Goal: Information Seeking & Learning: Obtain resource

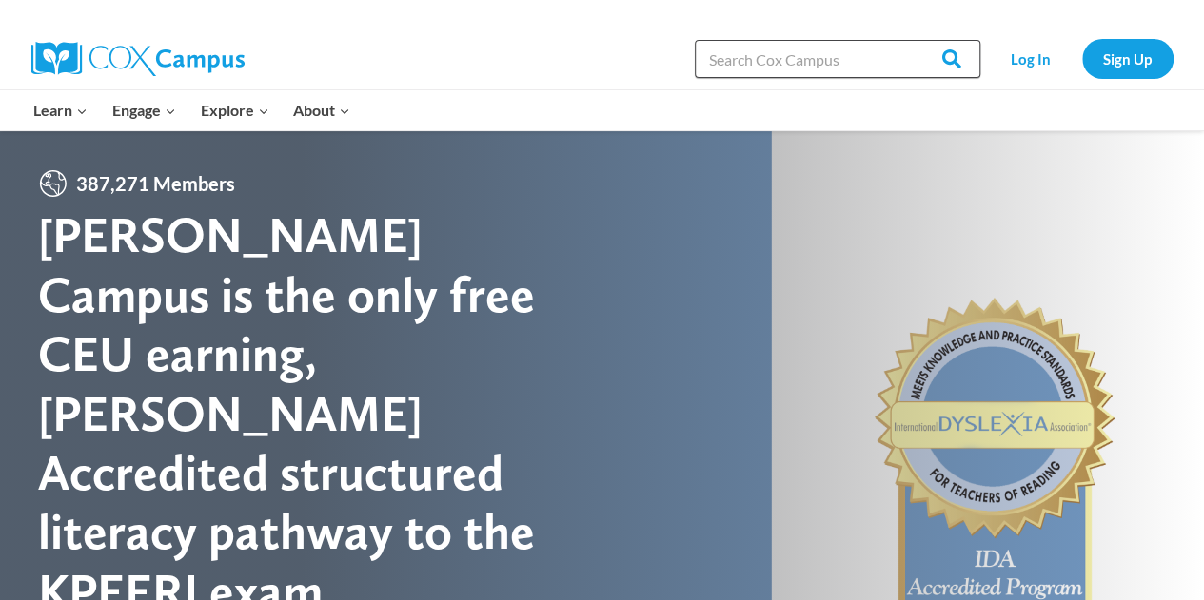
click at [831, 60] on input "Search in https://coxcampus.org/" at bounding box center [837, 59] width 285 height 38
type input "start read"
click at [906, 40] on input "Search" at bounding box center [943, 59] width 74 height 38
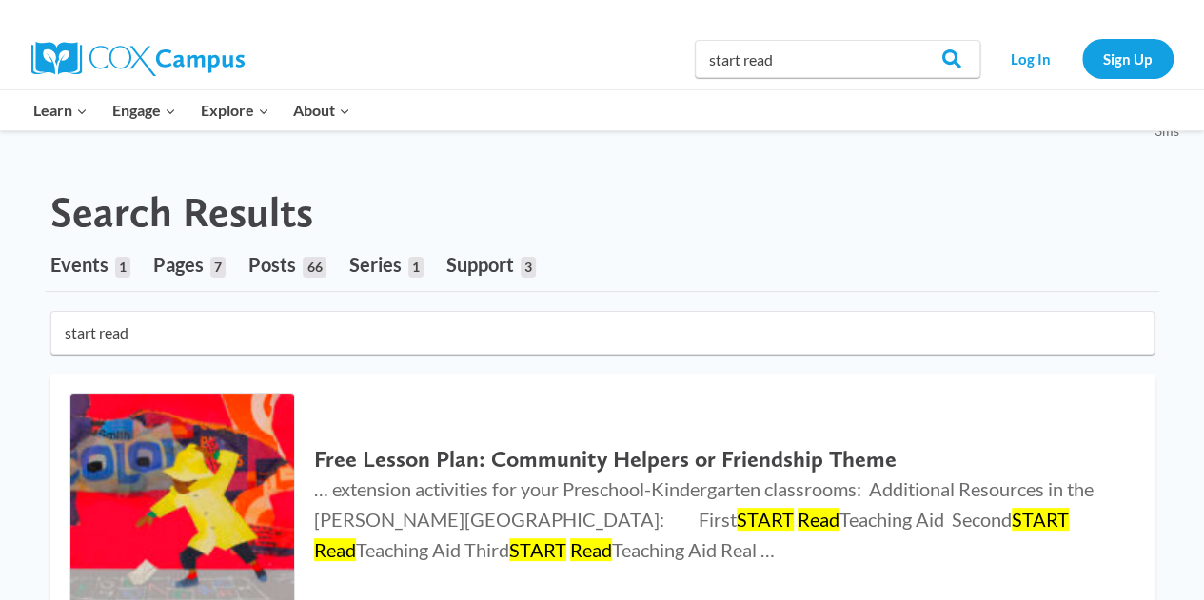
scroll to position [101, 0]
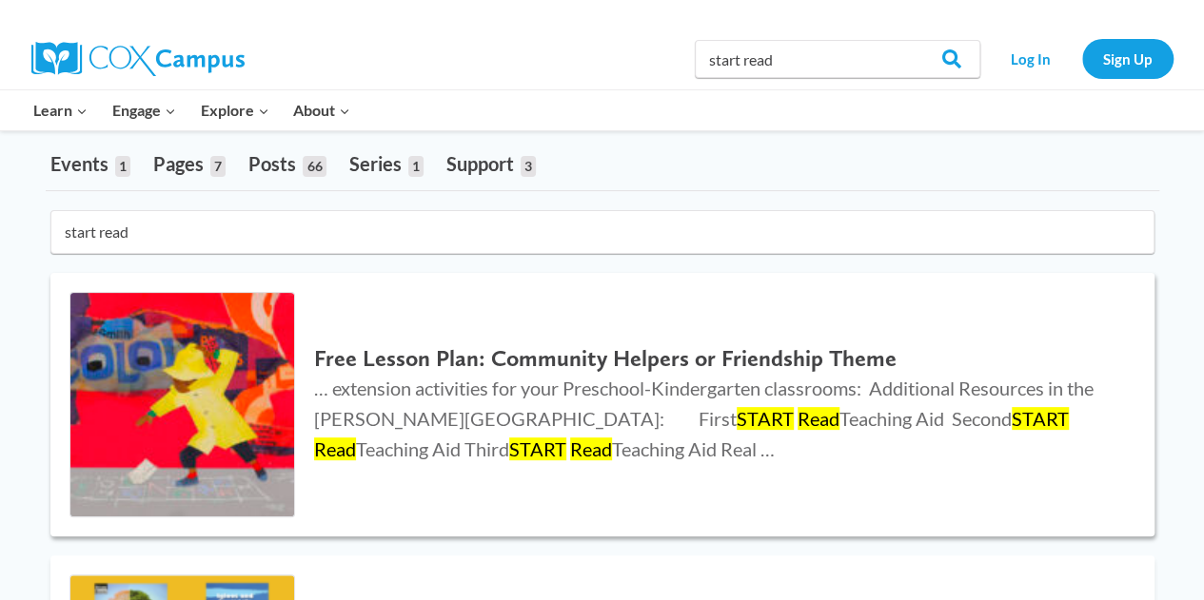
click at [518, 349] on h2 "Free Lesson Plan: Community Helpers or Friendship Theme" at bounding box center [714, 359] width 801 height 28
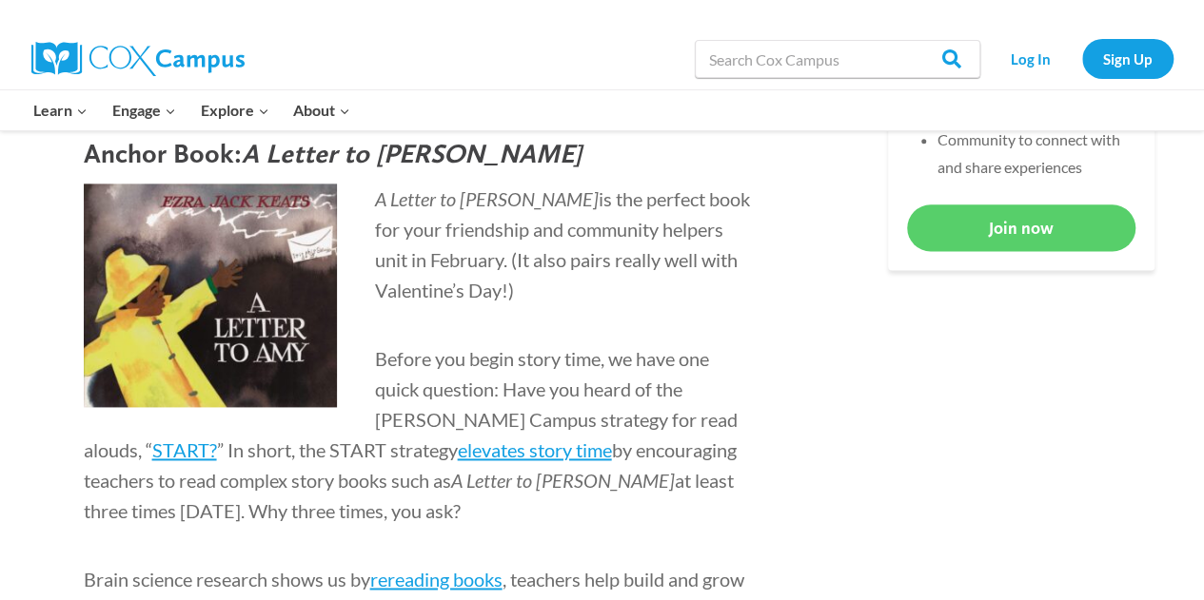
scroll to position [1136, 0]
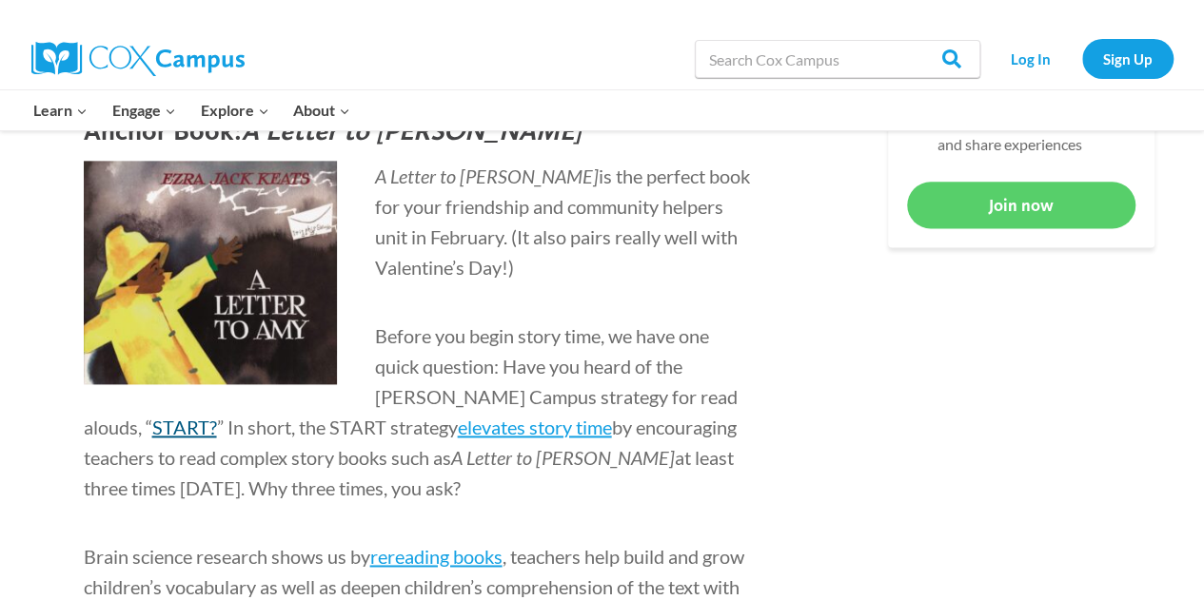
click at [217, 416] on span "START?" at bounding box center [184, 427] width 65 height 23
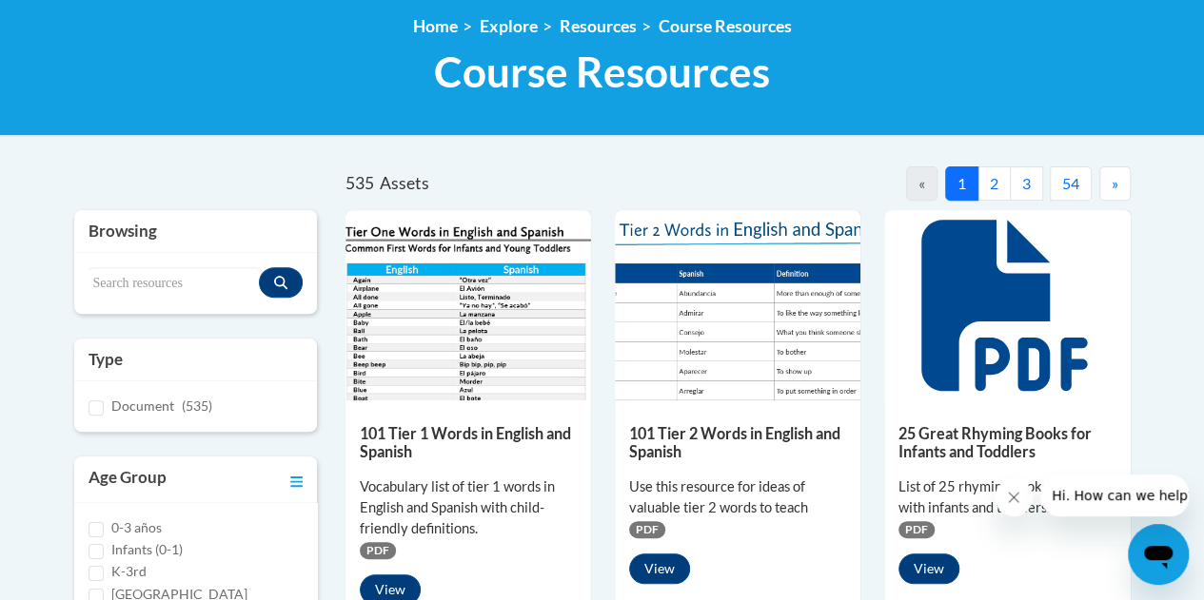
scroll to position [262, 0]
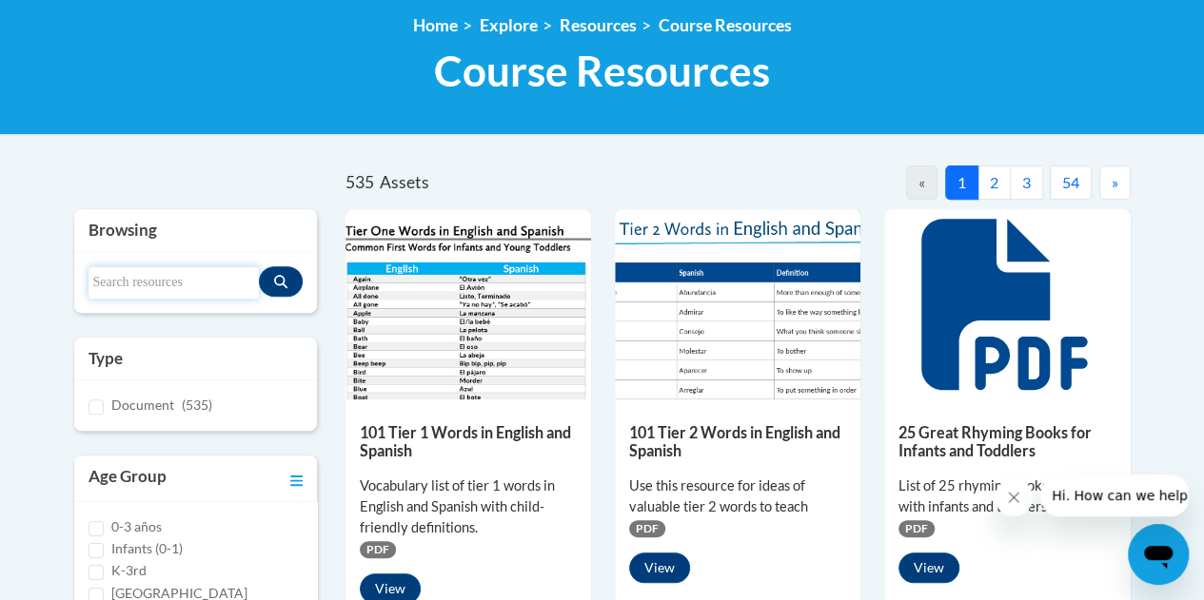
click at [166, 278] on input "Search resources" at bounding box center [173, 282] width 170 height 32
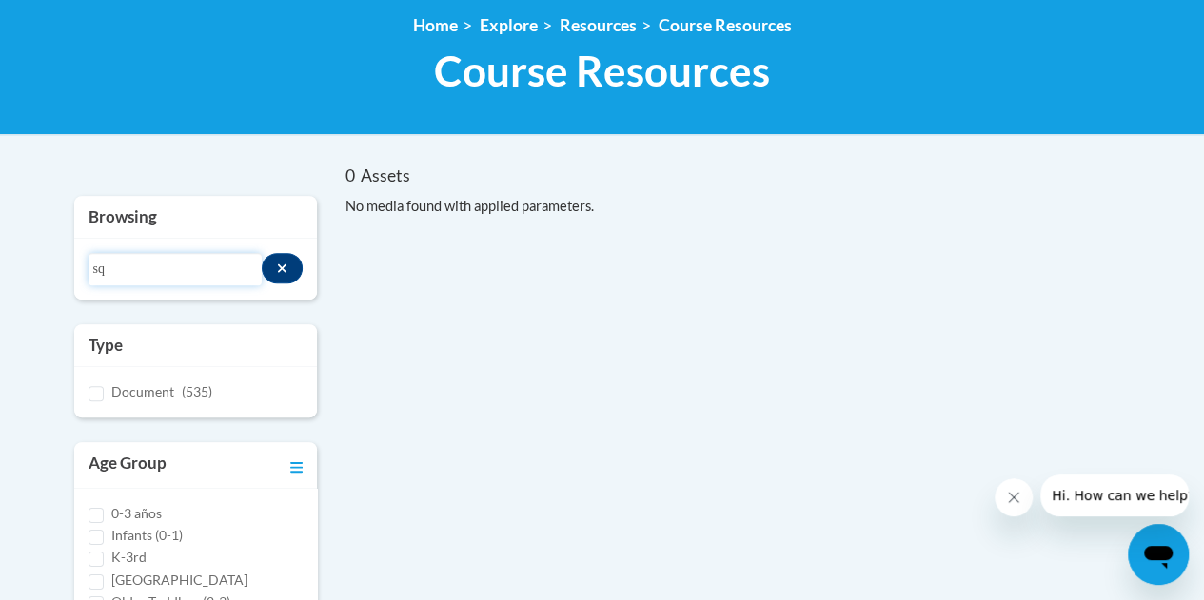
type input "s"
type input "f"
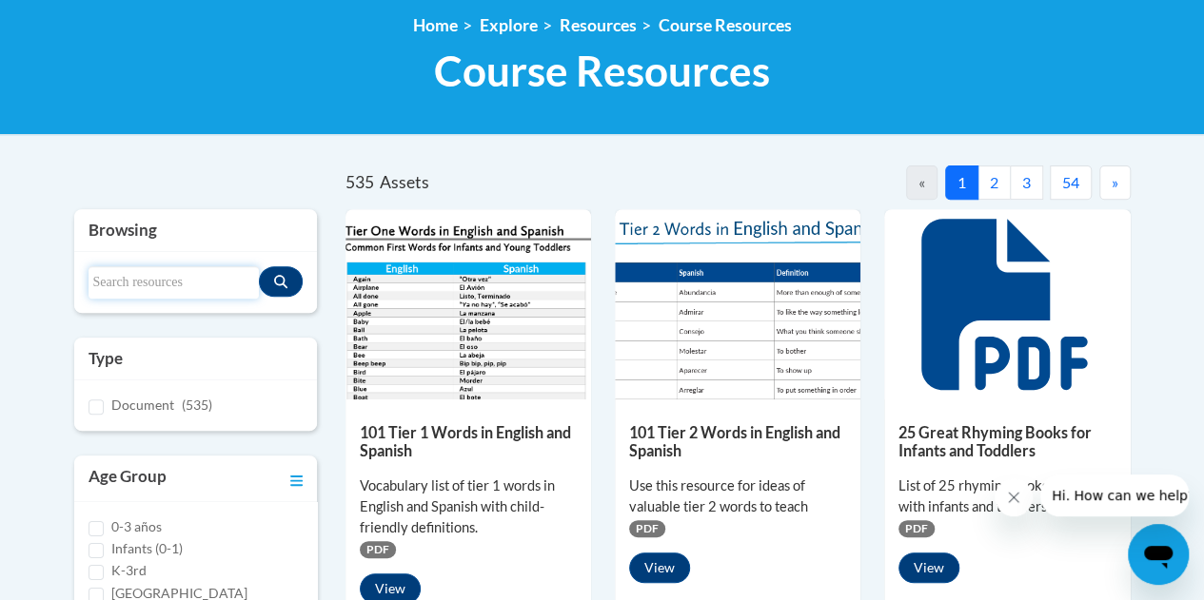
scroll to position [0, 0]
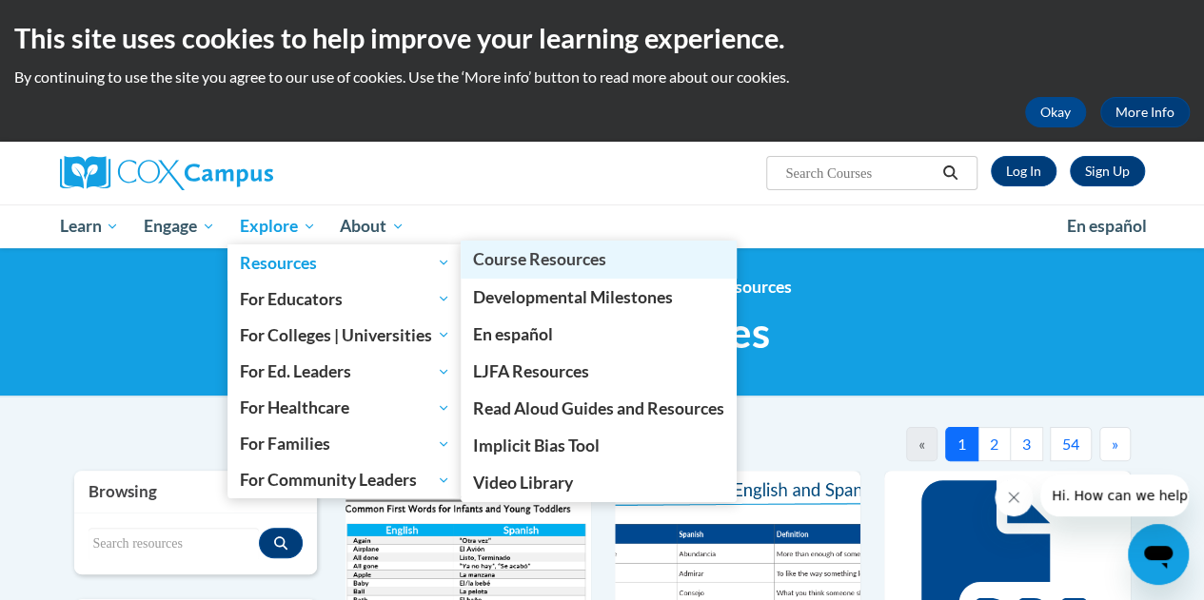
click at [541, 267] on span "Course Resources" at bounding box center [539, 259] width 133 height 20
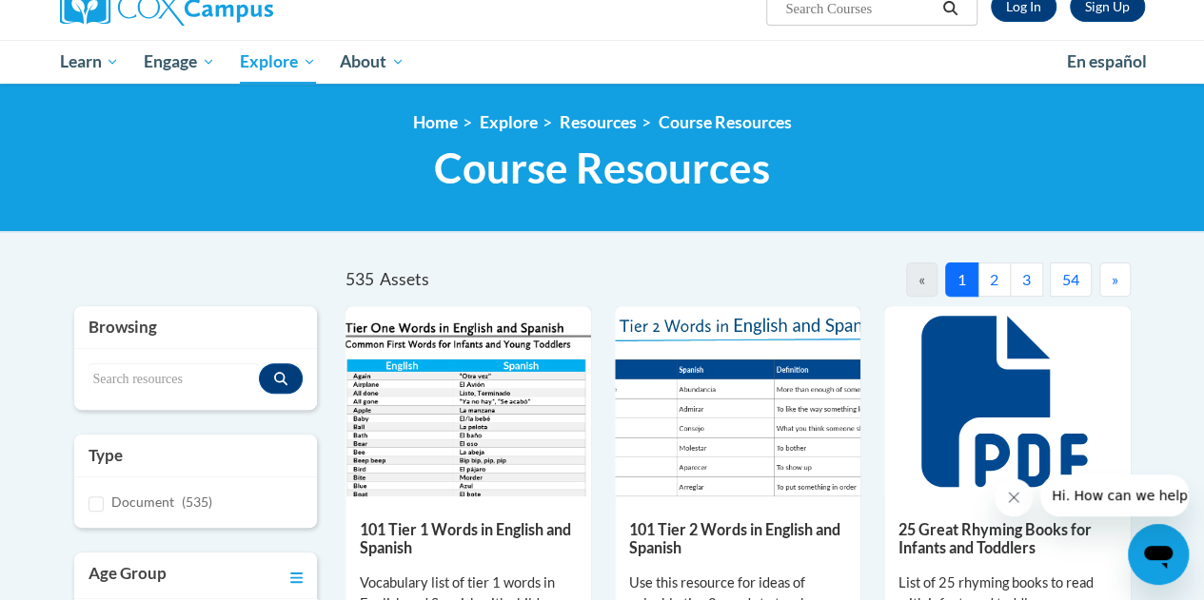
scroll to position [163, 0]
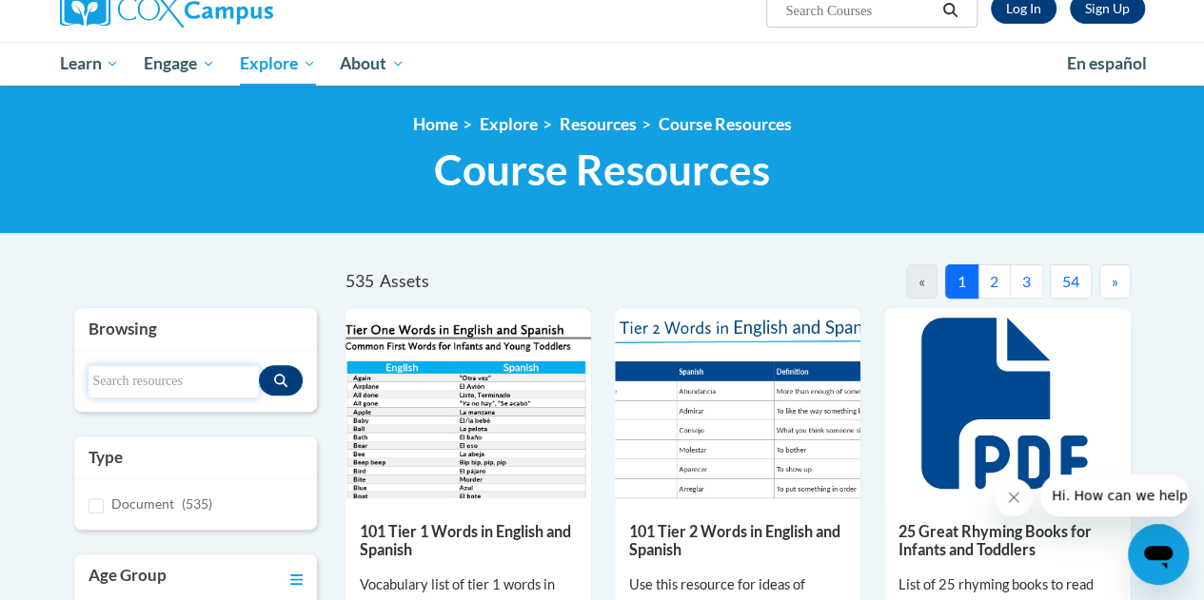
click at [162, 369] on input "Search resources" at bounding box center [173, 381] width 170 height 32
type input "START"
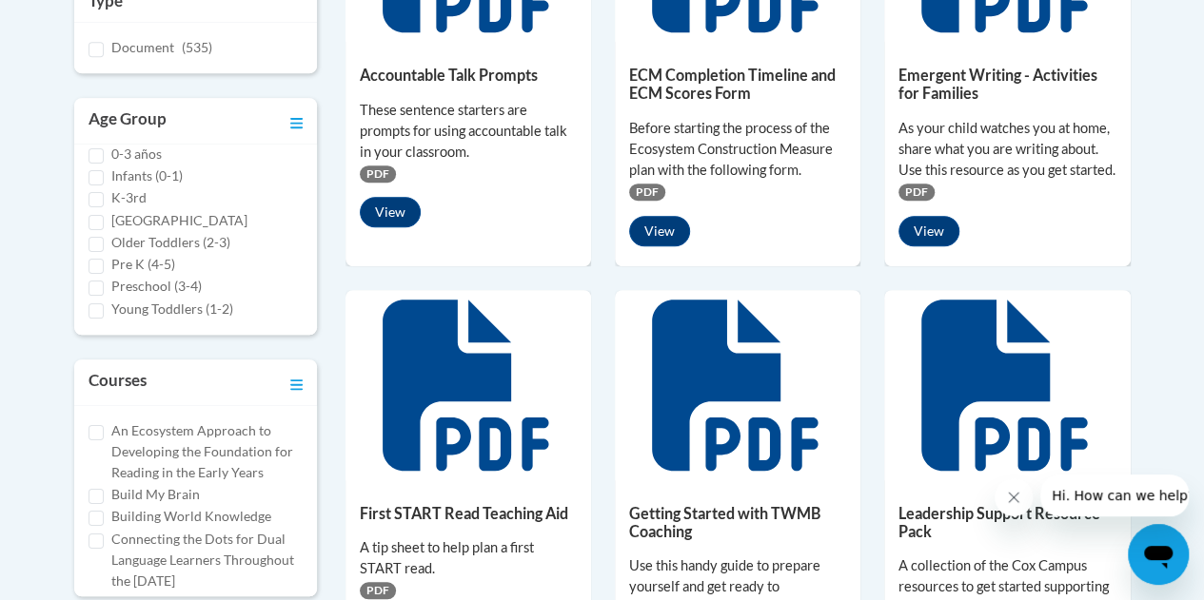
scroll to position [591, 0]
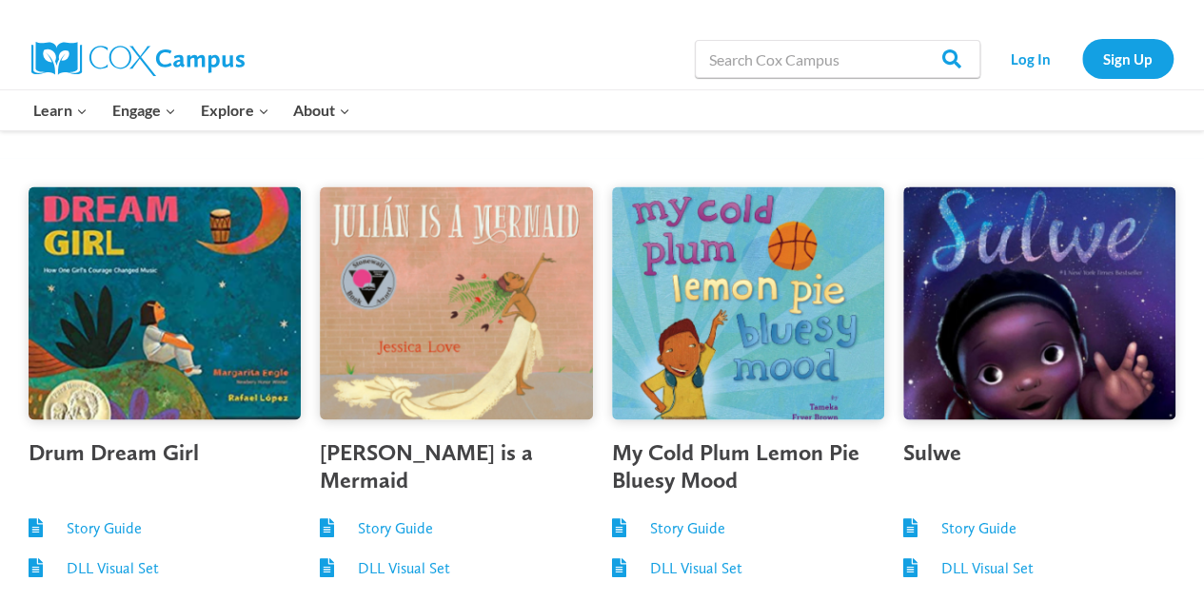
scroll to position [1797, 0]
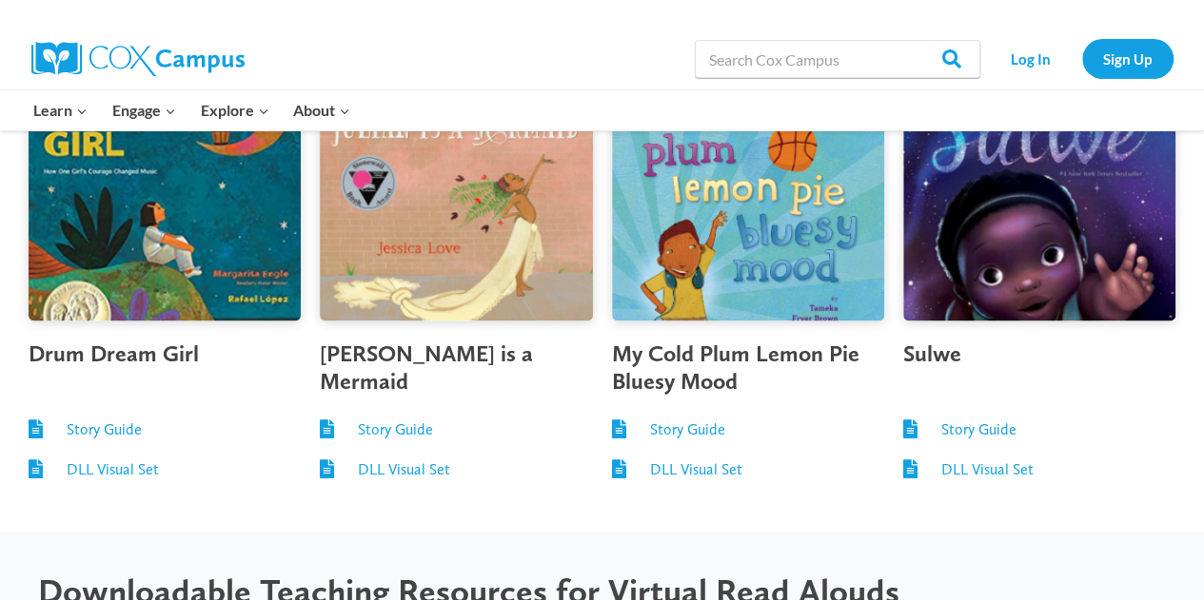
click at [502, 397] on div "Julian is a Mermaid Story Guide DLL Visual Set" at bounding box center [455, 295] width 291 height 435
click at [413, 430] on link "Story Guide" at bounding box center [395, 429] width 75 height 18
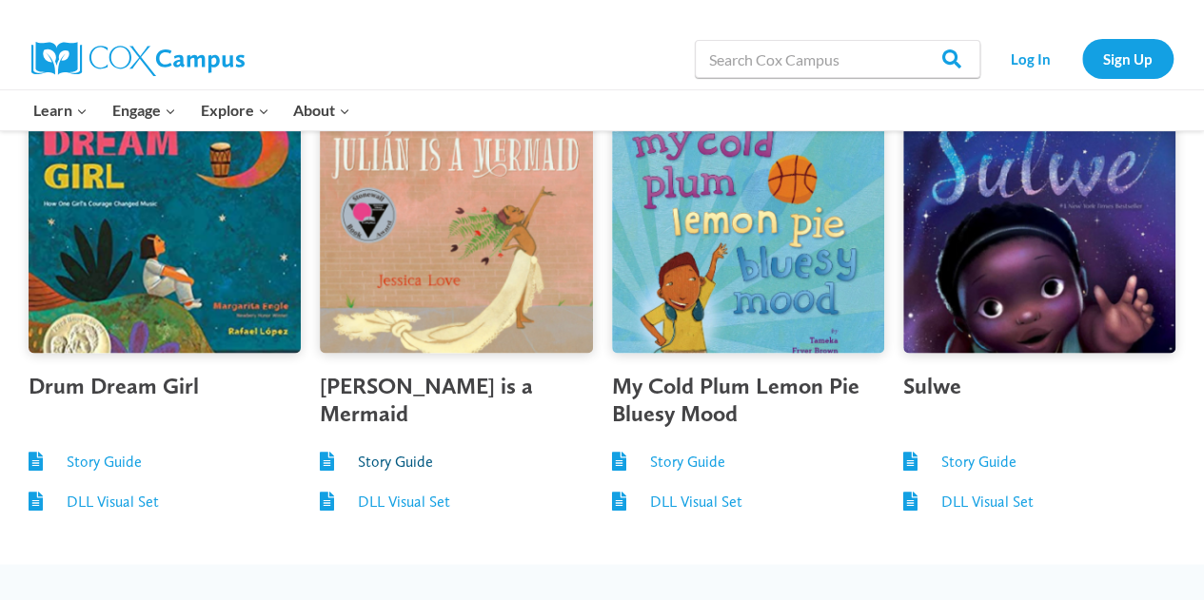
scroll to position [1779, 0]
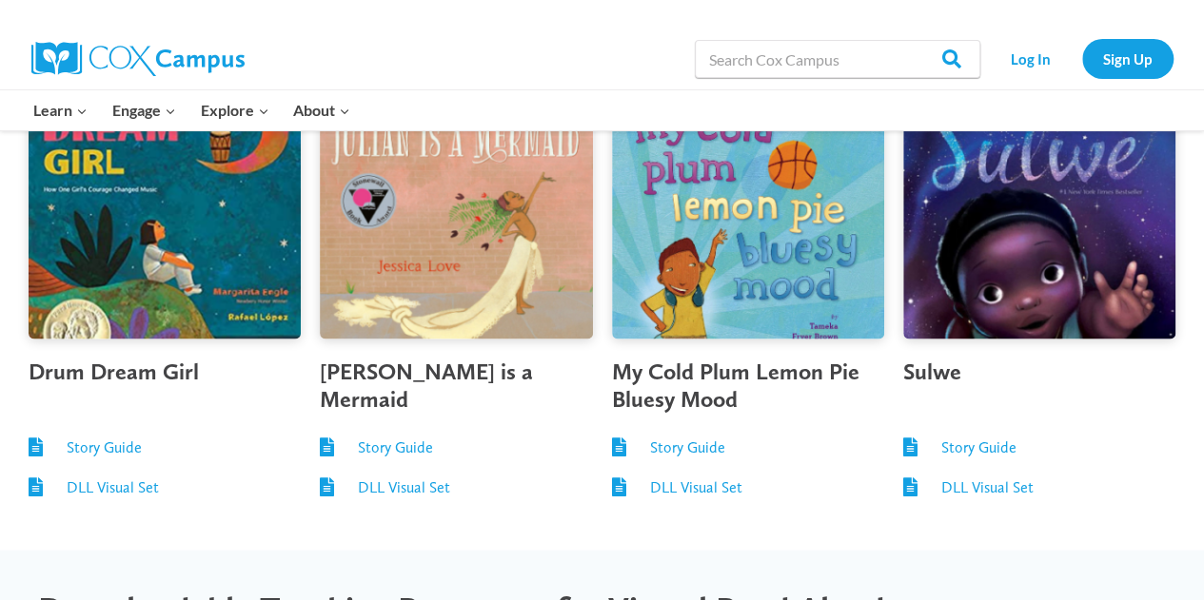
click at [415, 500] on div "DLL Visual Set" at bounding box center [475, 487] width 234 height 30
click at [407, 486] on link "DLL Visual Set" at bounding box center [404, 487] width 92 height 18
click at [408, 441] on link "Story Guide" at bounding box center [395, 447] width 75 height 18
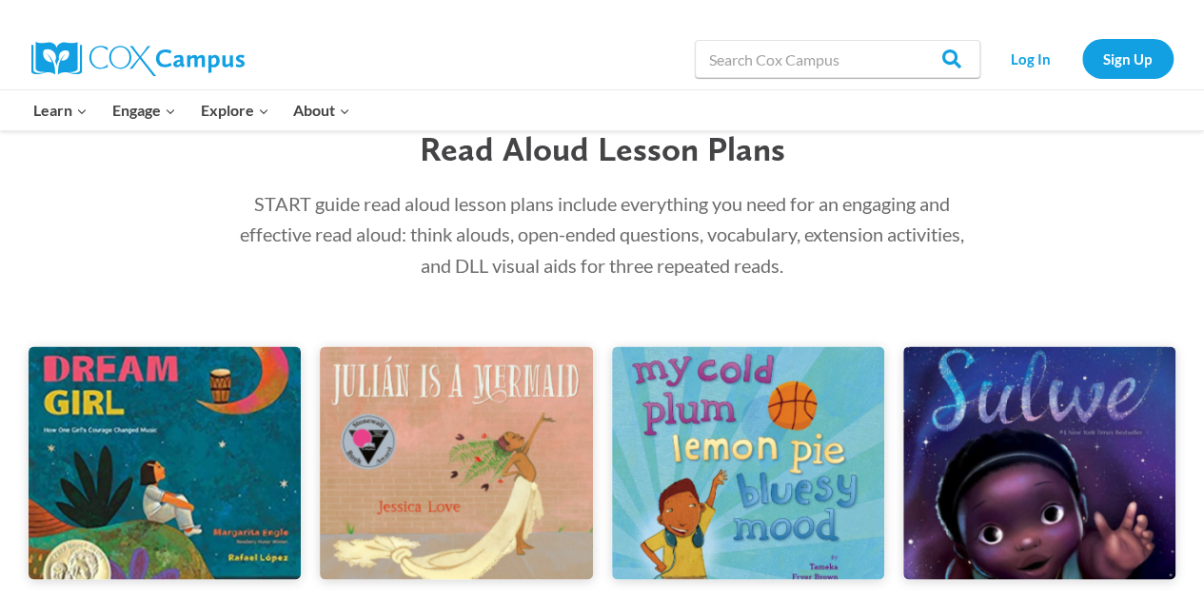
click at [483, 393] on img at bounding box center [456, 462] width 272 height 233
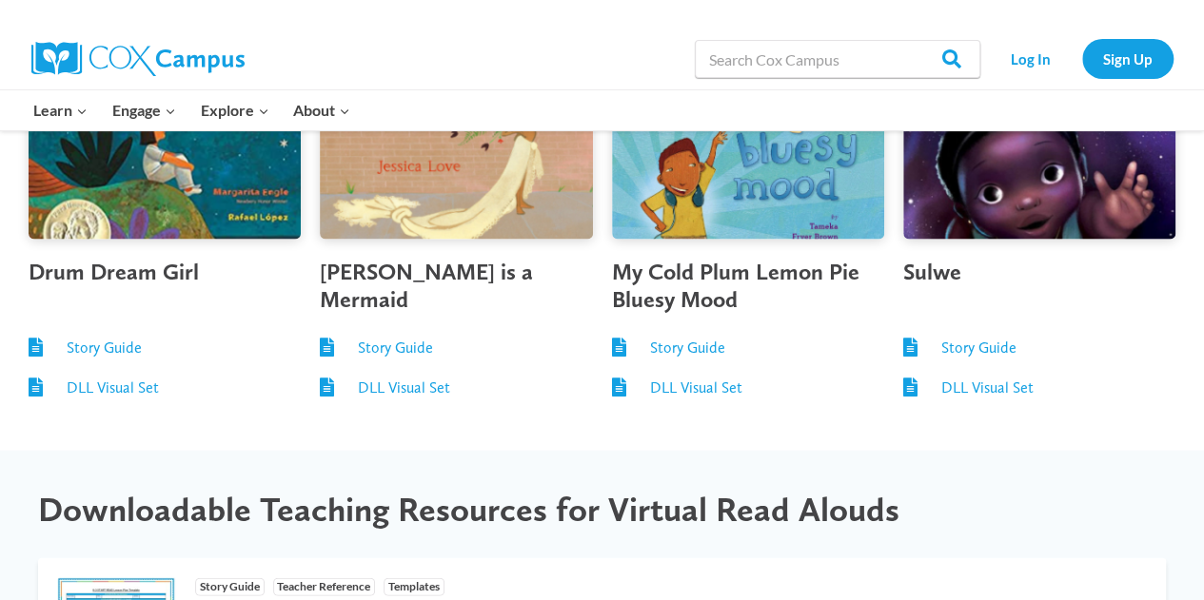
scroll to position [1879, 0]
click at [158, 281] on span "Drum Dream Girl" at bounding box center [114, 271] width 170 height 28
click at [702, 352] on link "Story Guide" at bounding box center [687, 347] width 75 height 18
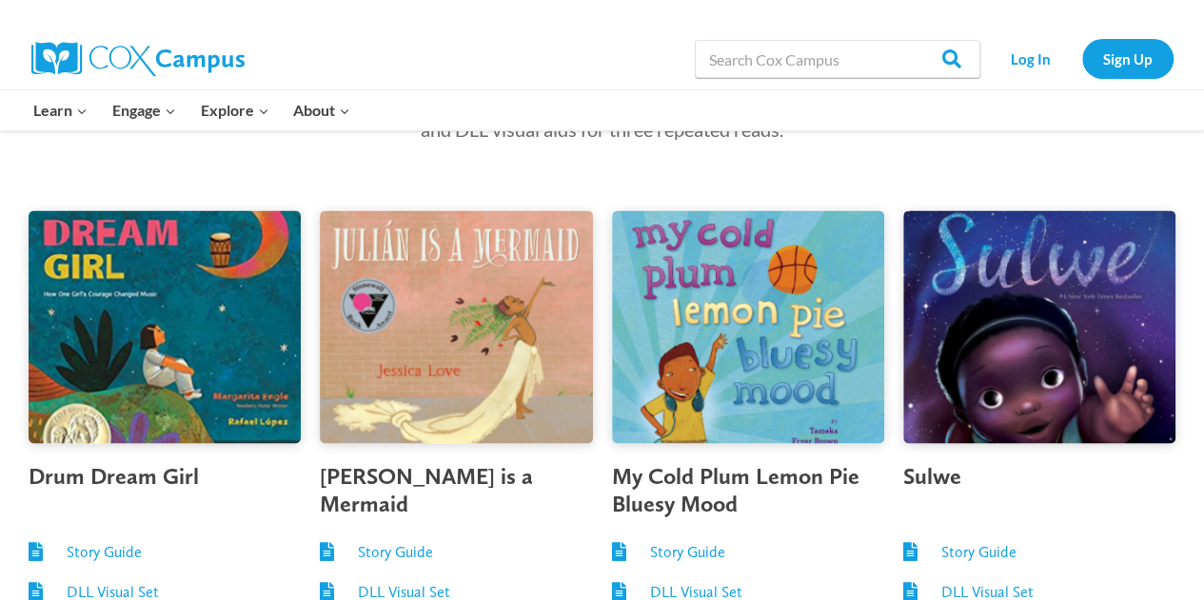
scroll to position [1897, 0]
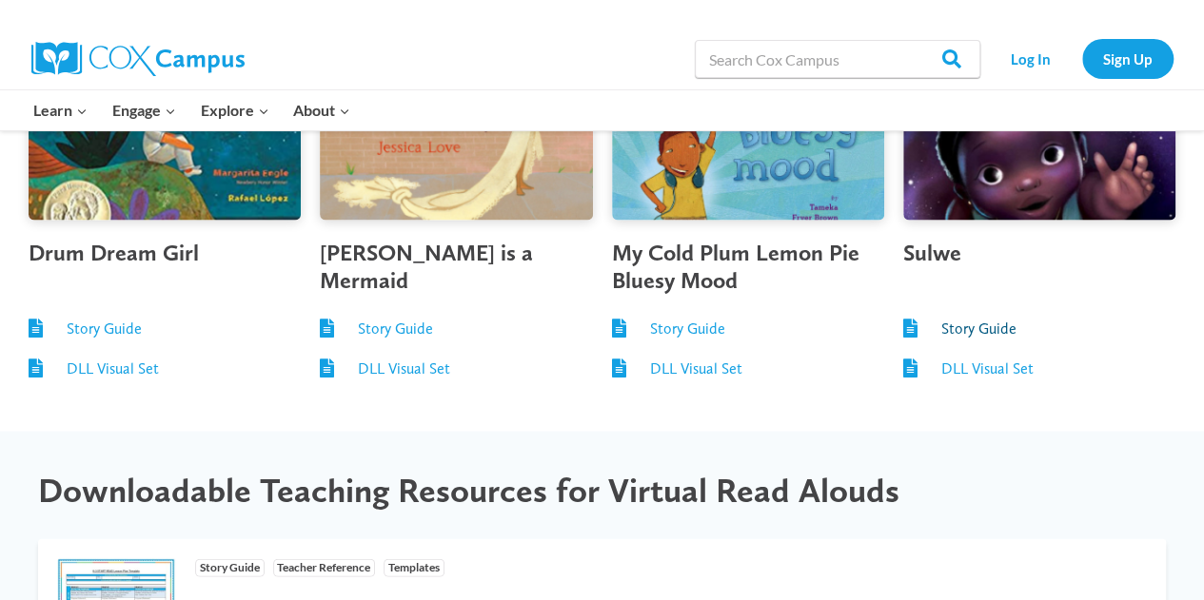
click at [981, 329] on link "Story Guide" at bounding box center [978, 329] width 75 height 18
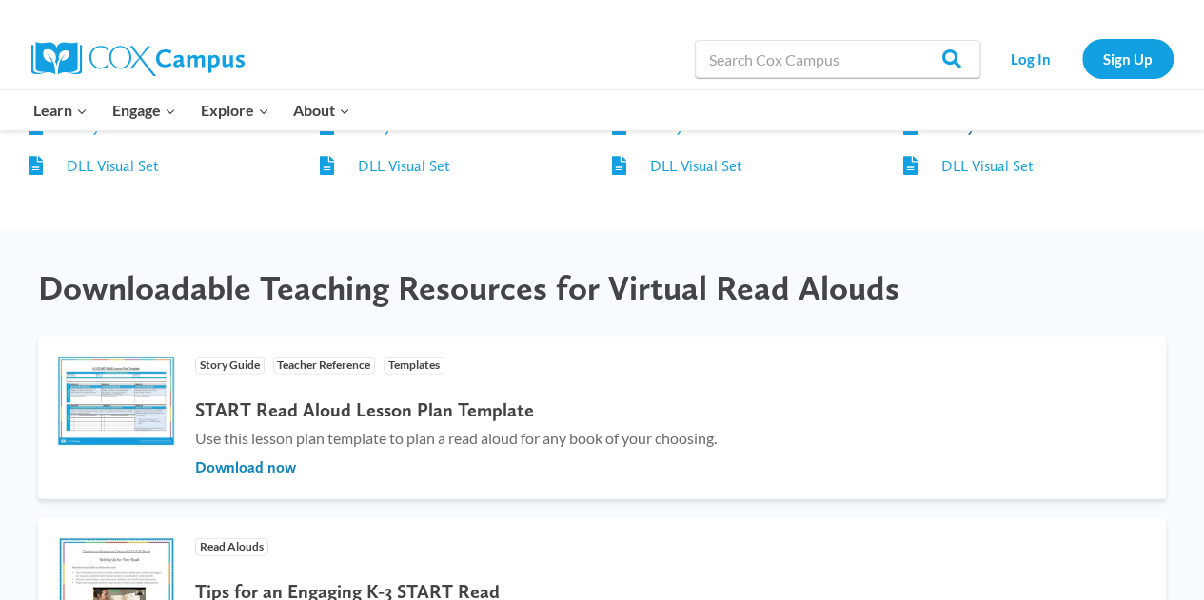
scroll to position [2109, 0]
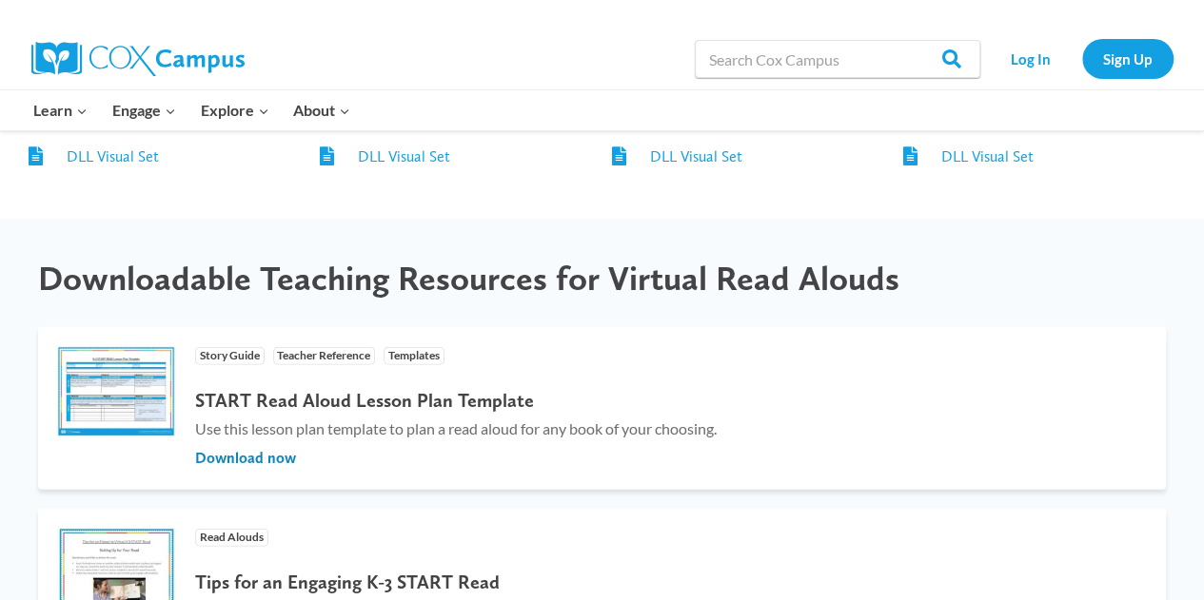
click at [300, 302] on div "Downloadable Teaching Resources for Virtual Read Alouds" at bounding box center [602, 278] width 1166 height 79
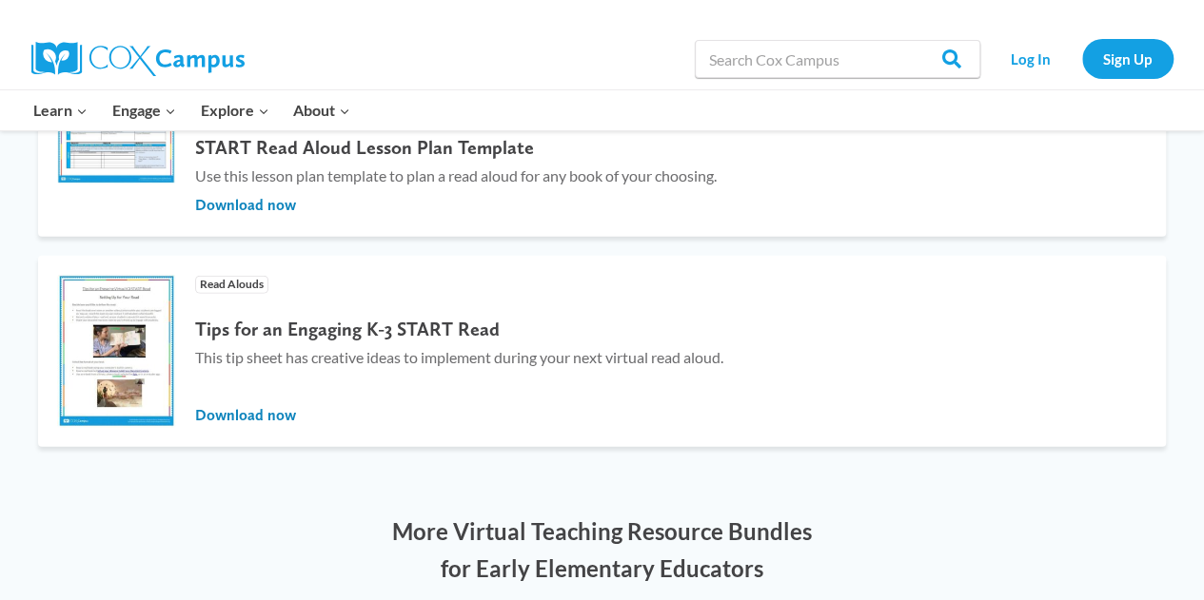
scroll to position [2368, 0]
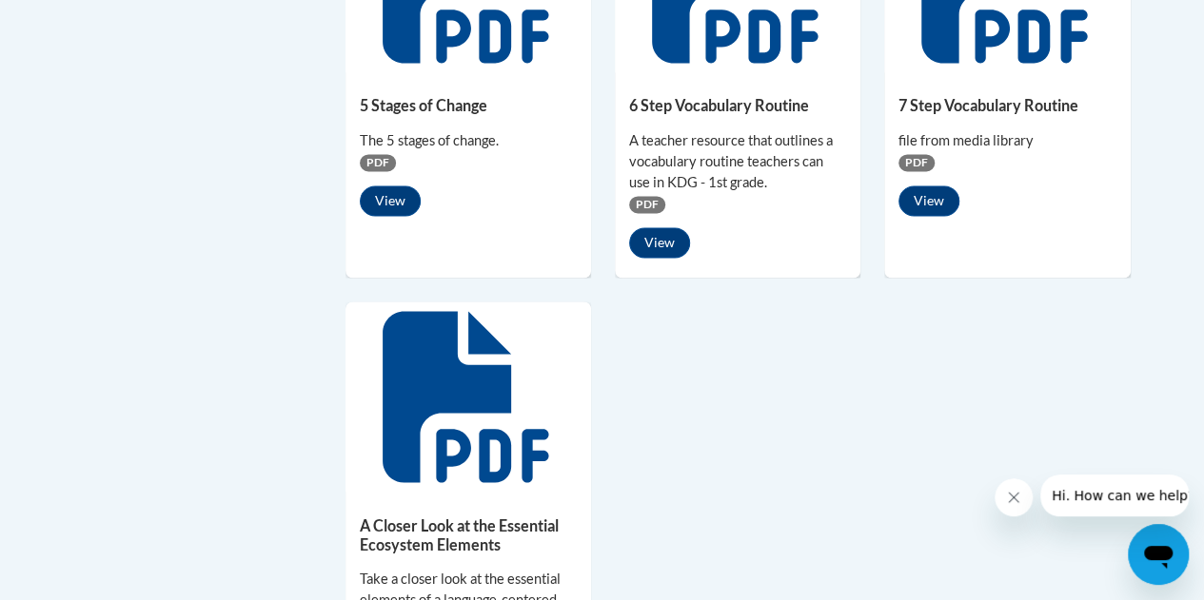
scroll to position [1466, 0]
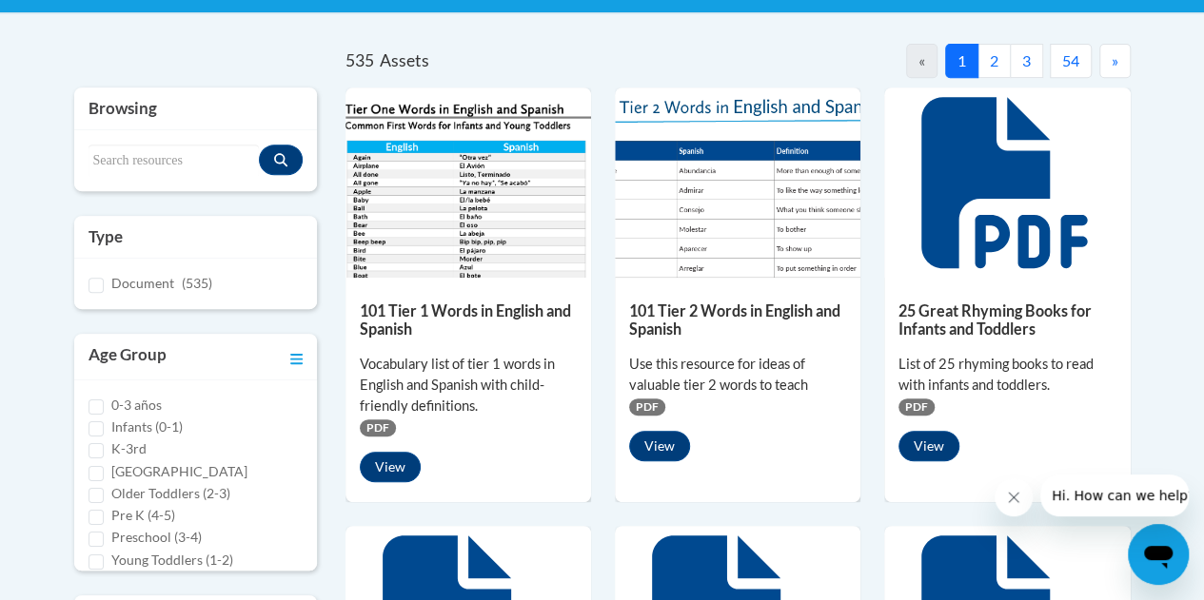
scroll to position [382, 0]
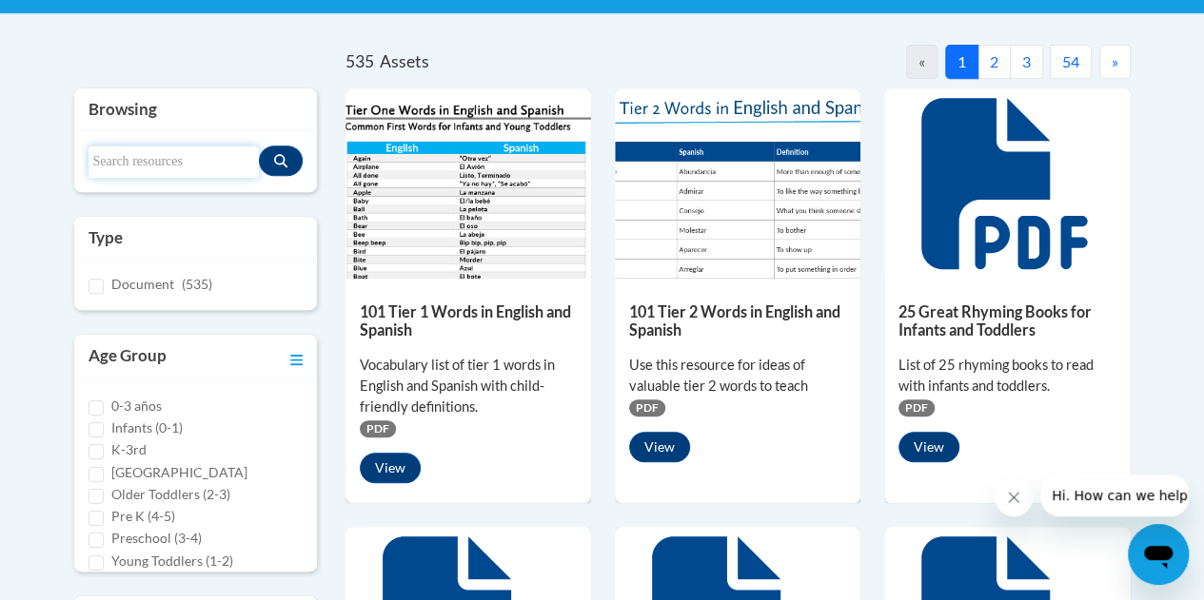
click at [231, 166] on input "Search resources" at bounding box center [173, 162] width 170 height 32
type input "[PERSON_NAME]"
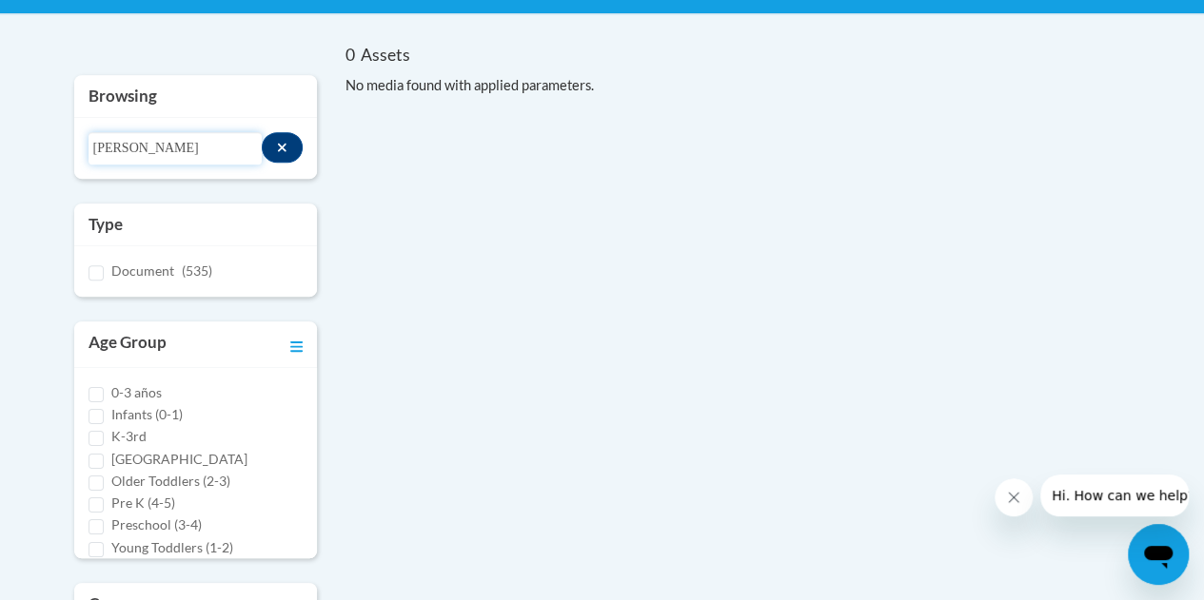
scroll to position [0, 0]
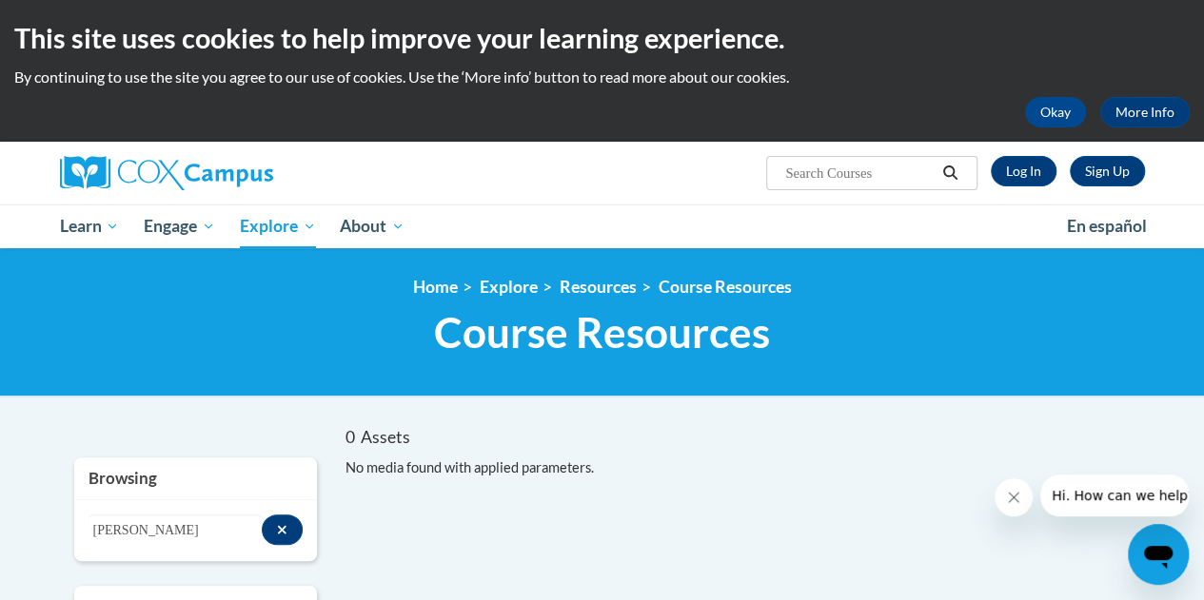
click at [839, 158] on span "Search Search..." at bounding box center [871, 173] width 210 height 34
click at [839, 167] on input "Search..." at bounding box center [859, 173] width 152 height 23
type input "[PERSON_NAME]"
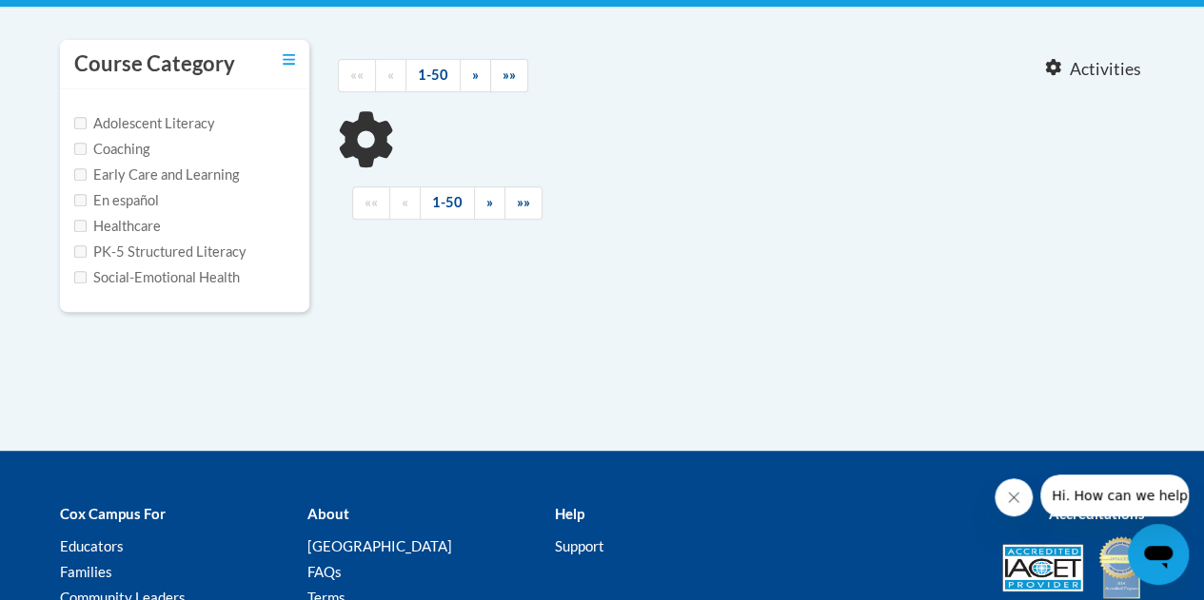
type input "julian"
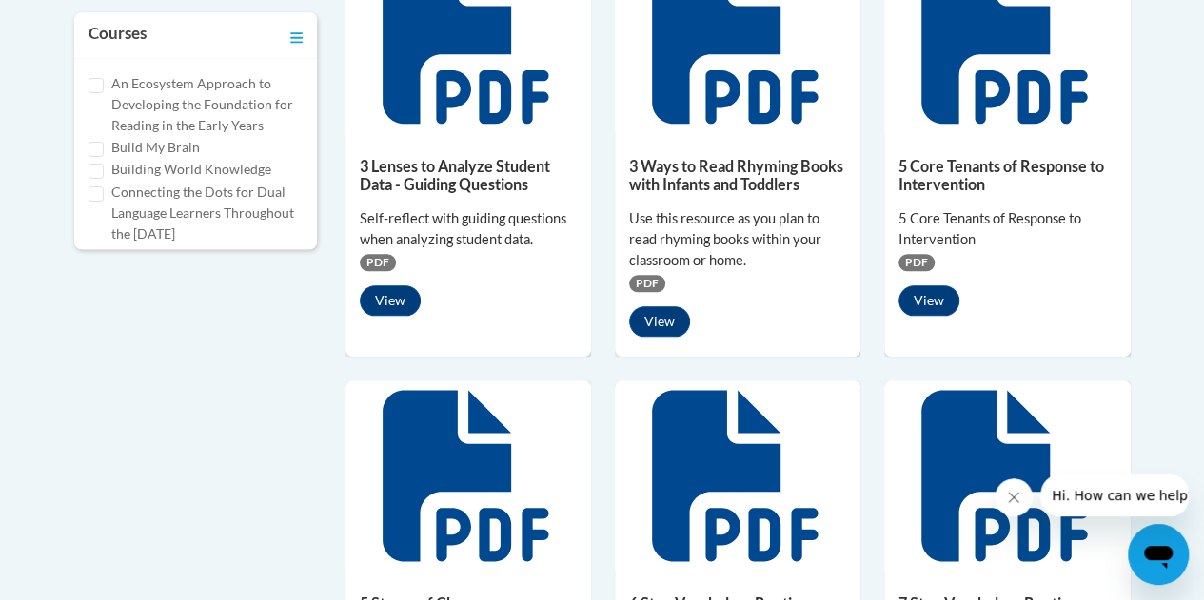
scroll to position [1227, 0]
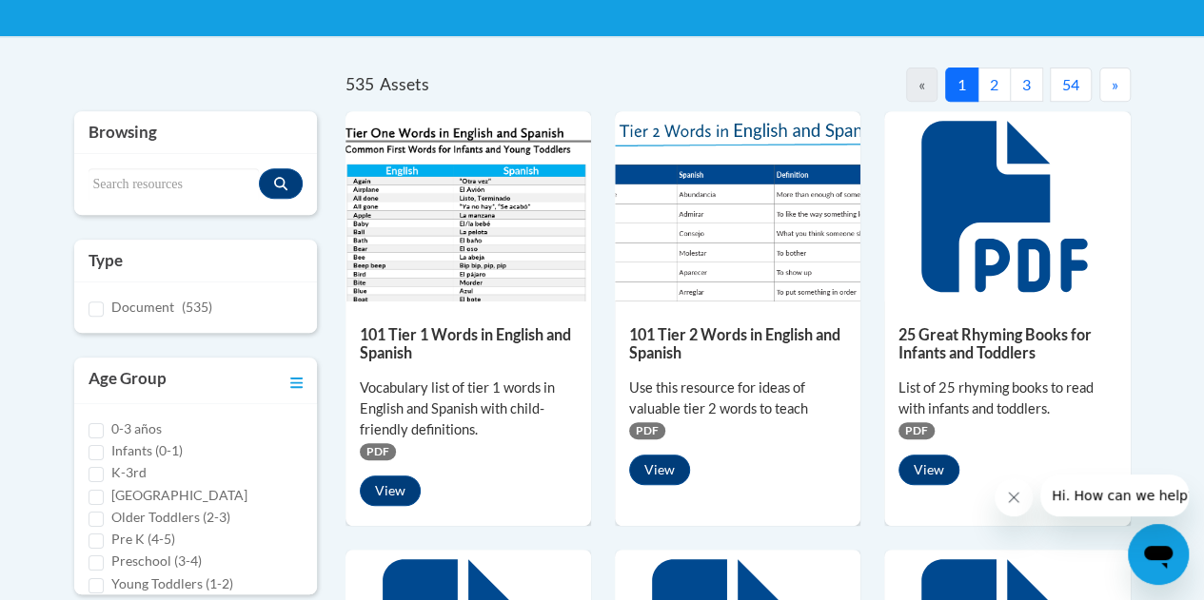
scroll to position [362, 0]
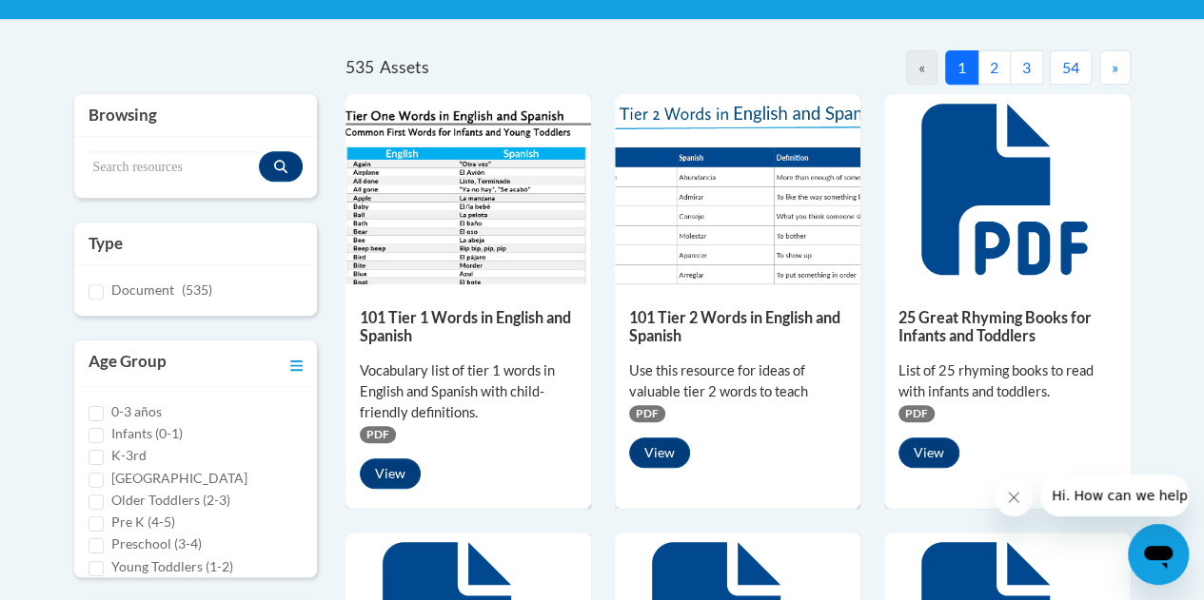
scroll to position [379, 0]
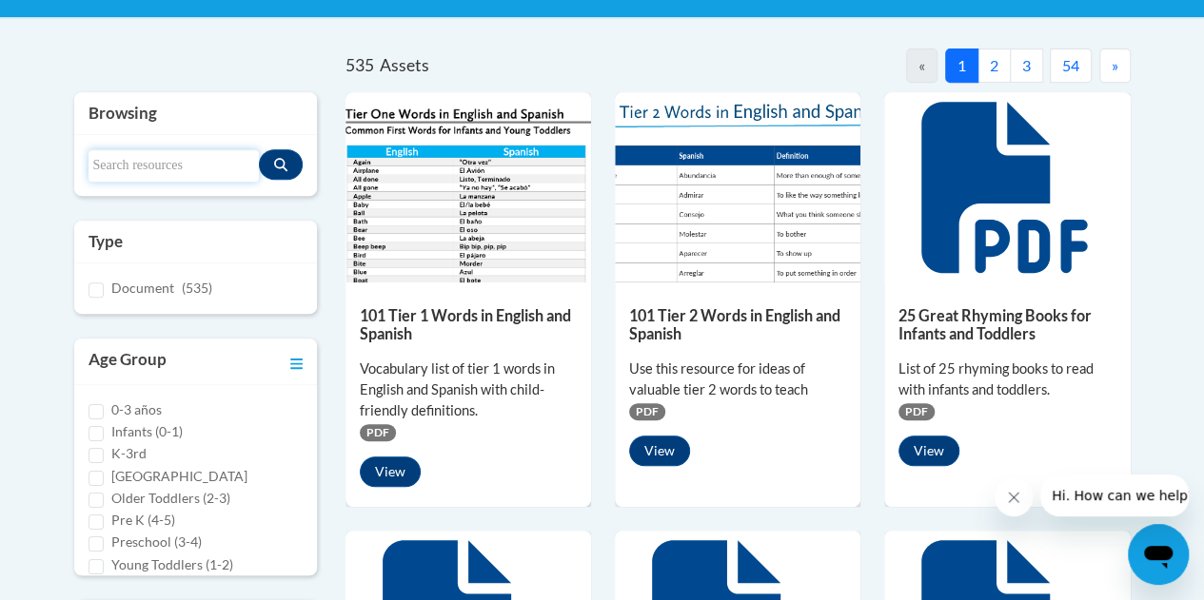
click at [157, 160] on input "Search resources" at bounding box center [173, 165] width 170 height 32
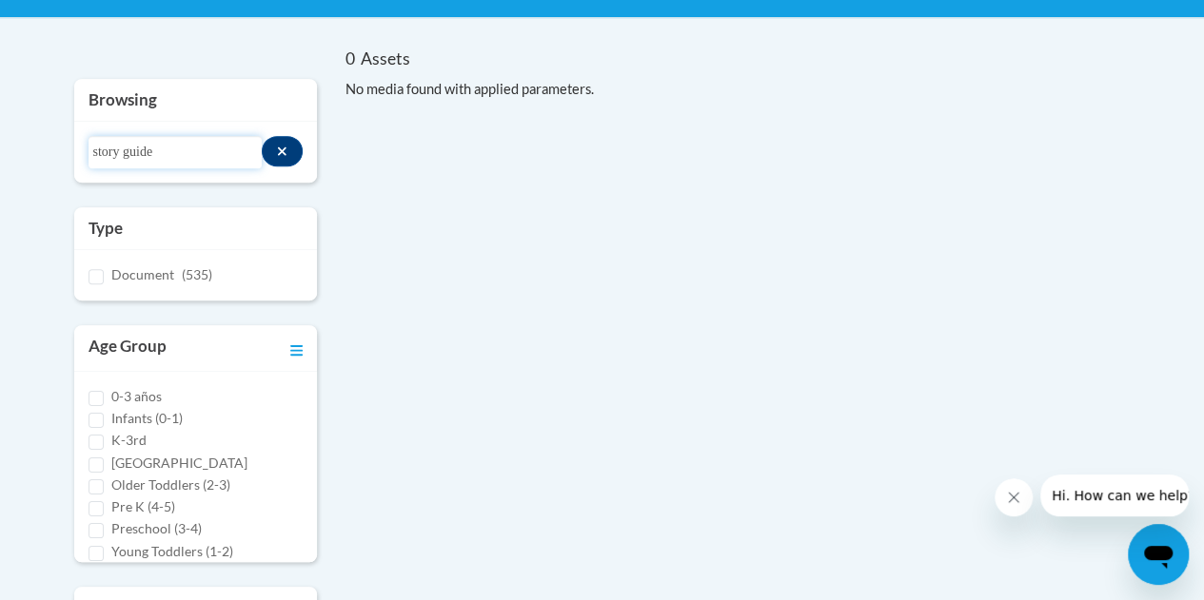
drag, startPoint x: 127, startPoint y: 154, endPoint x: 0, endPoint y: 109, distance: 134.2
click at [0, 109] on body "This site uses cookies to help improve your learning experience. By continuing …" at bounding box center [602, 449] width 1204 height 1656
type input "guide"
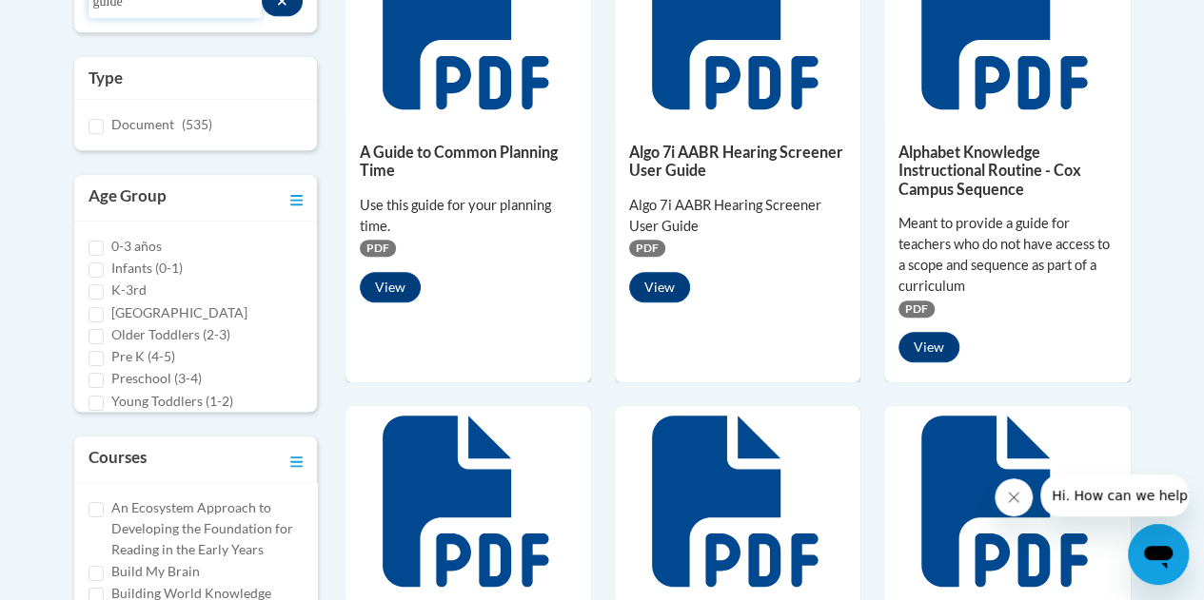
scroll to position [510, 0]
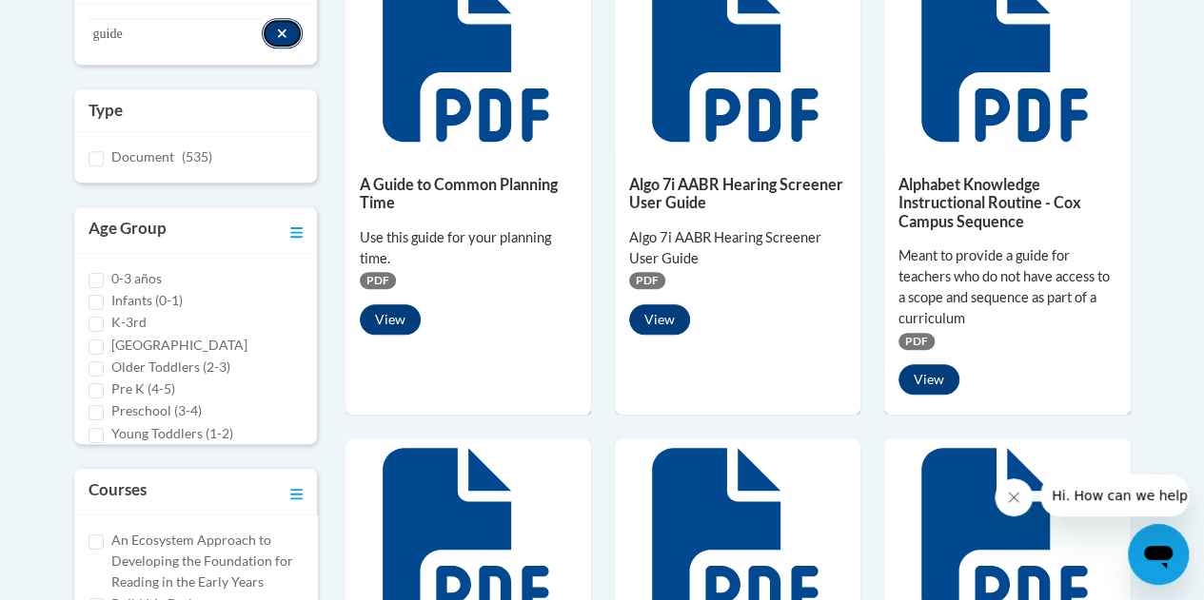
click at [294, 40] on button "Search resources" at bounding box center [282, 33] width 41 height 30
